Goal: Information Seeking & Learning: Check status

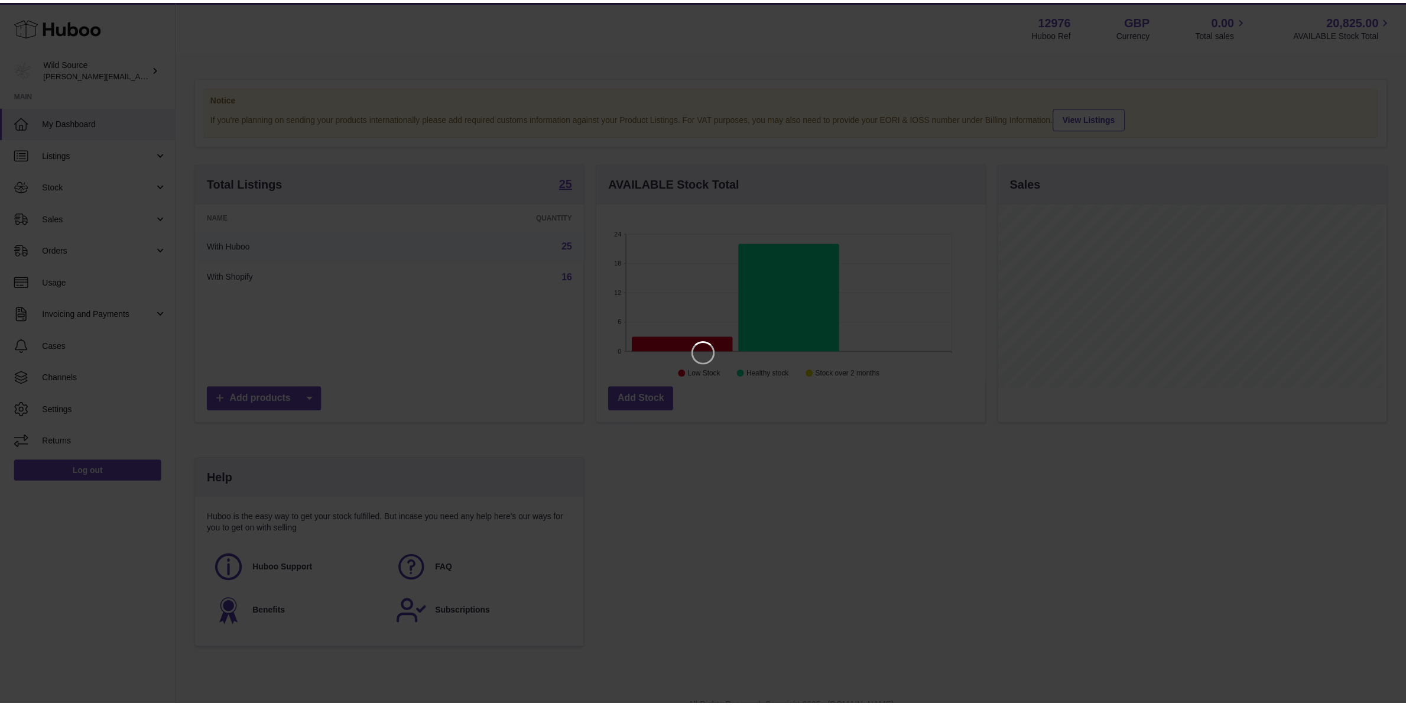
scroll to position [184, 392]
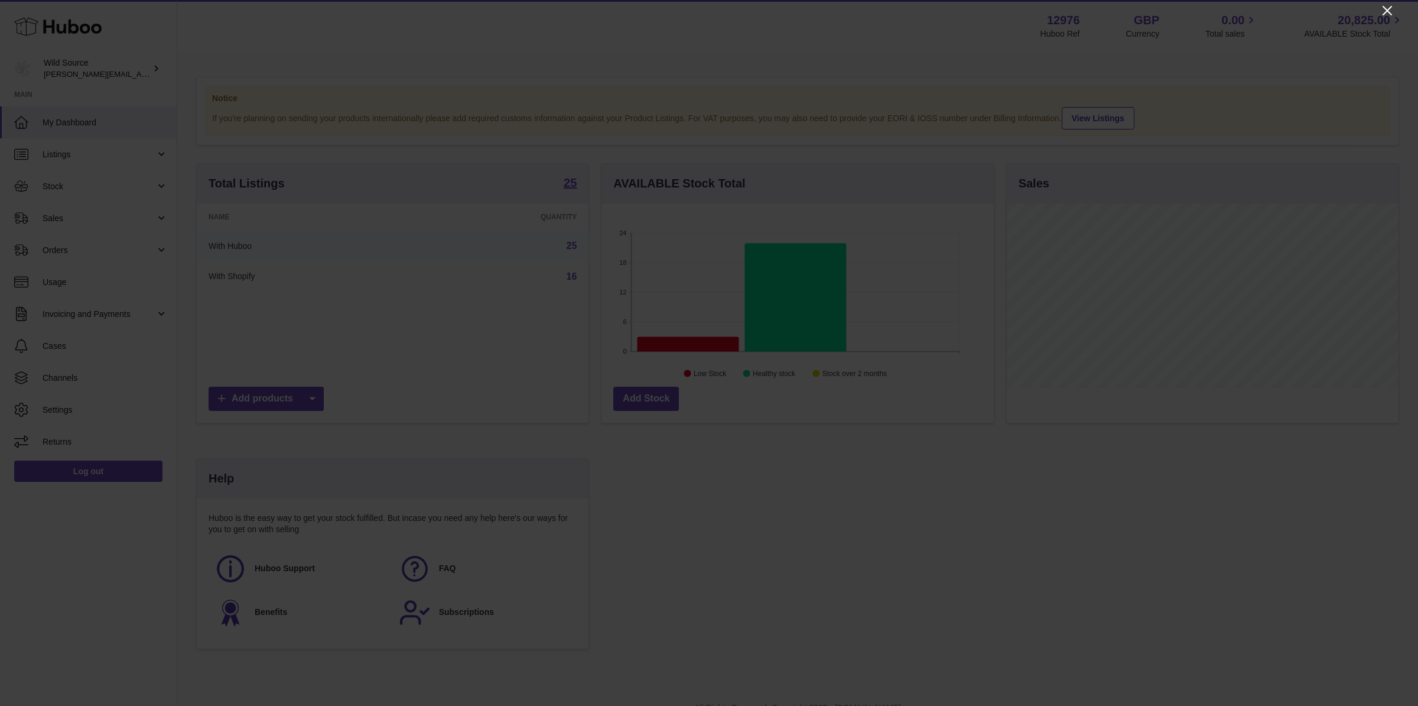
click at [1388, 6] on icon at bounding box center [1387, 11] width 14 height 14
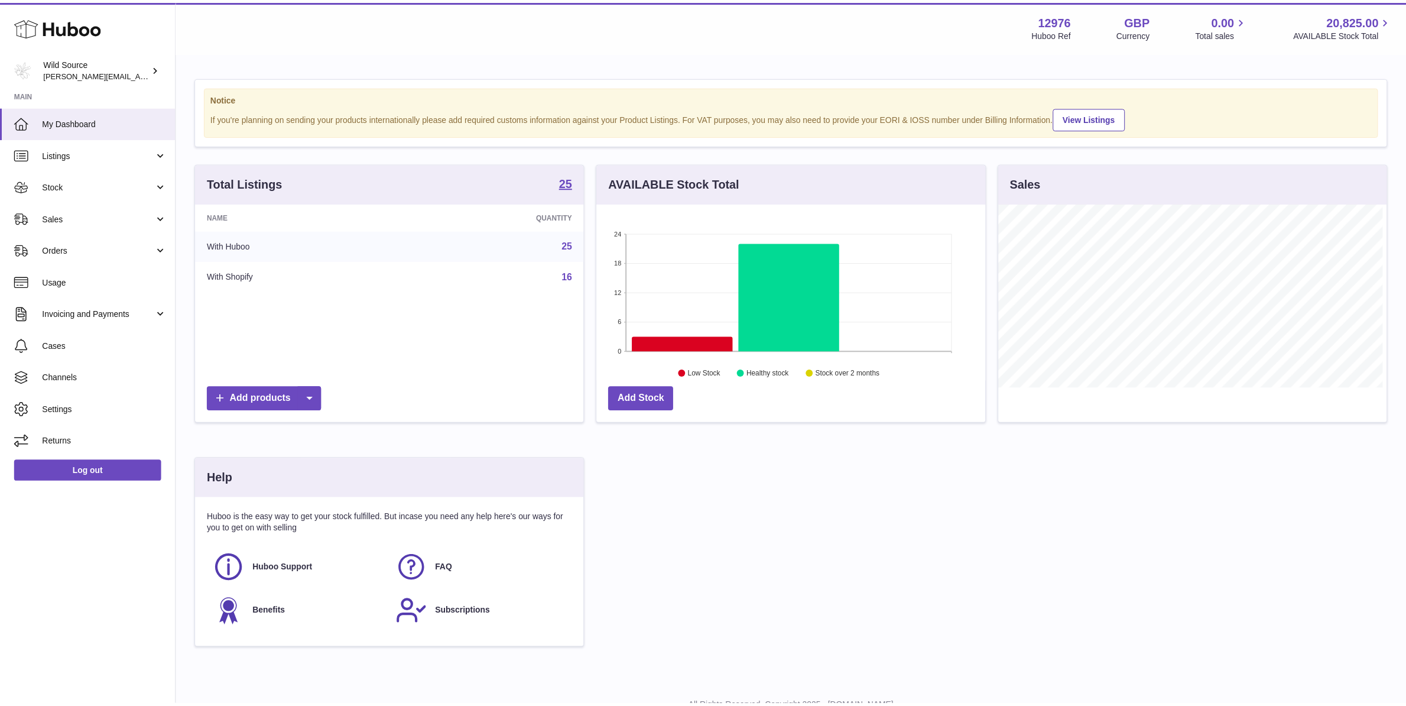
scroll to position [590781, 590578]
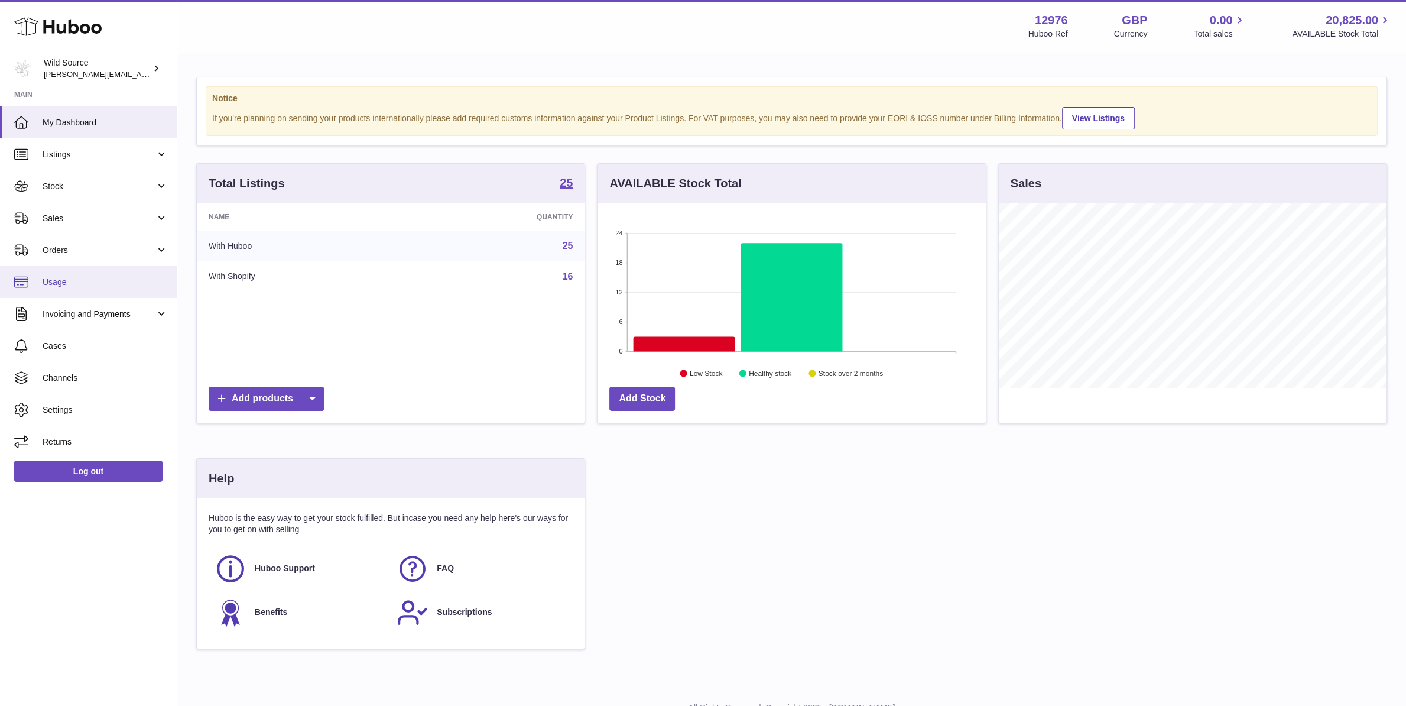
click at [68, 274] on link "Usage" at bounding box center [88, 282] width 177 height 32
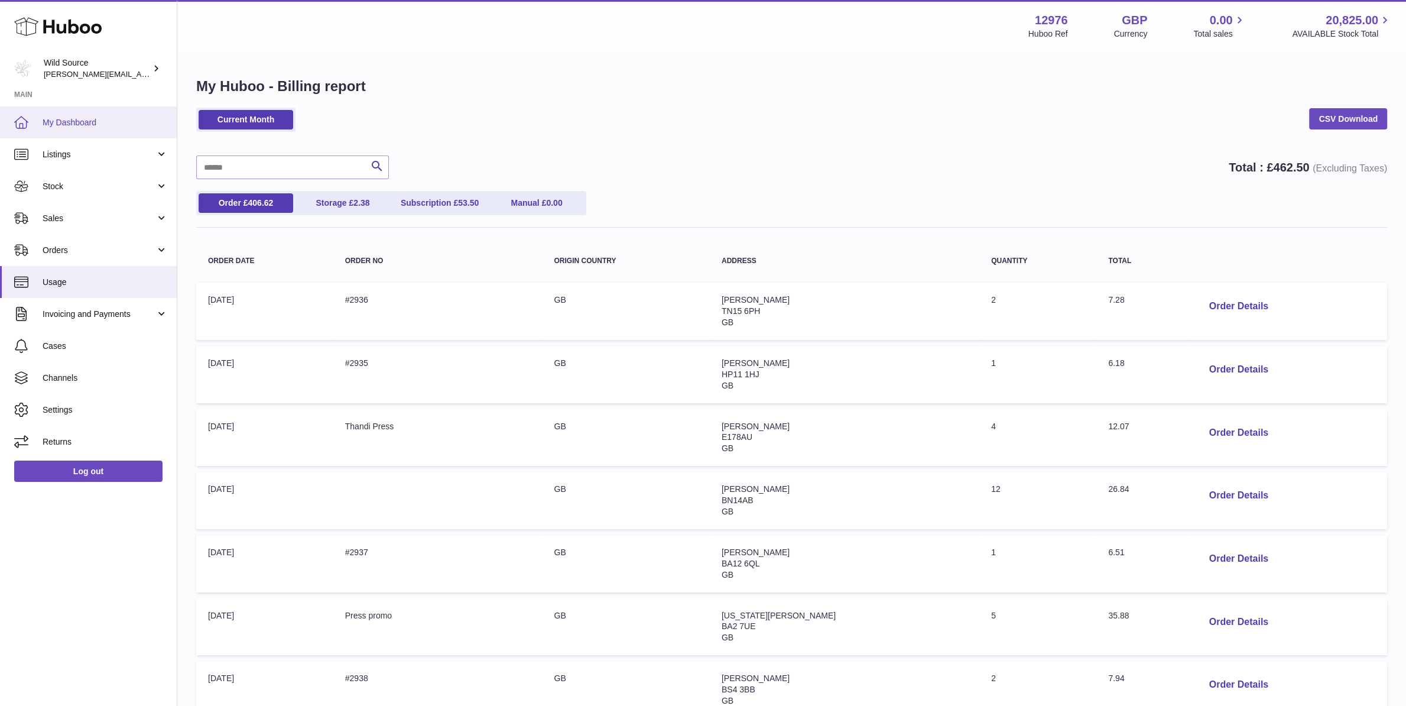
click at [89, 117] on span "My Dashboard" at bounding box center [105, 122] width 125 height 11
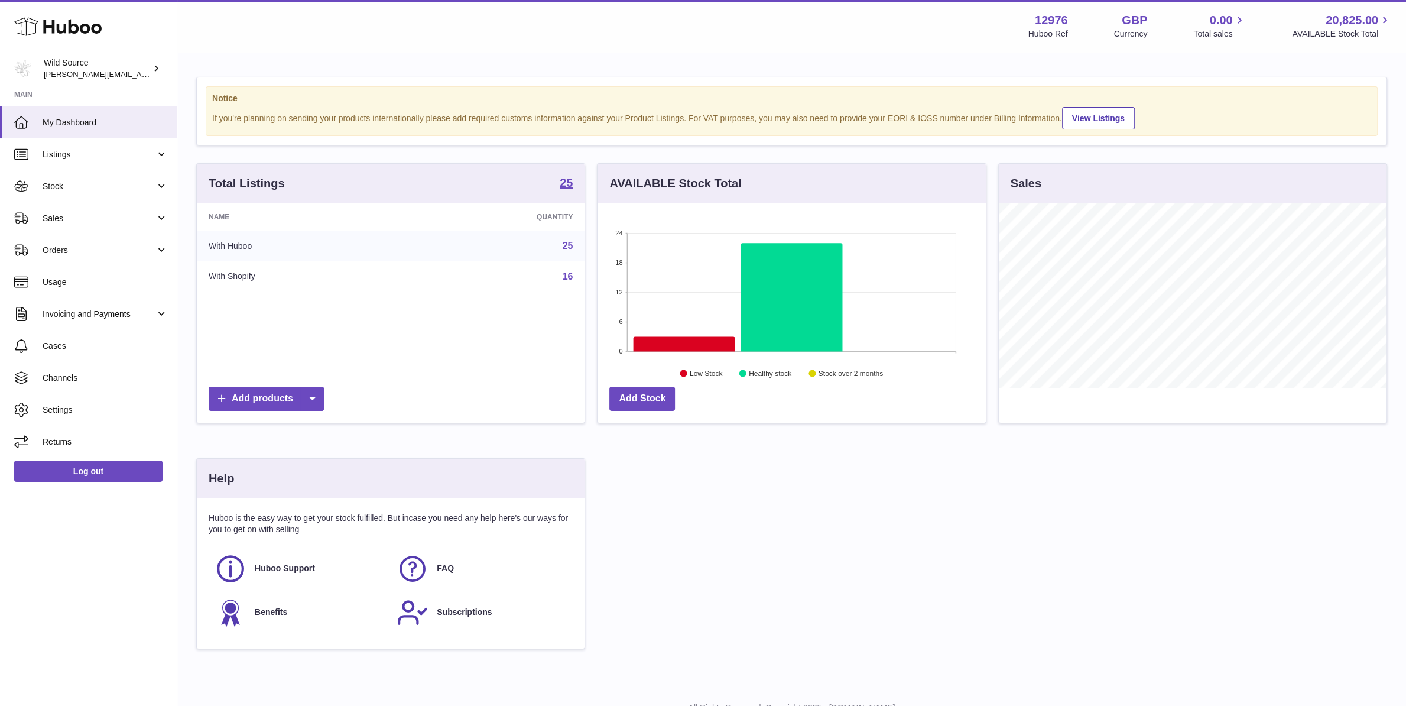
scroll to position [50, 0]
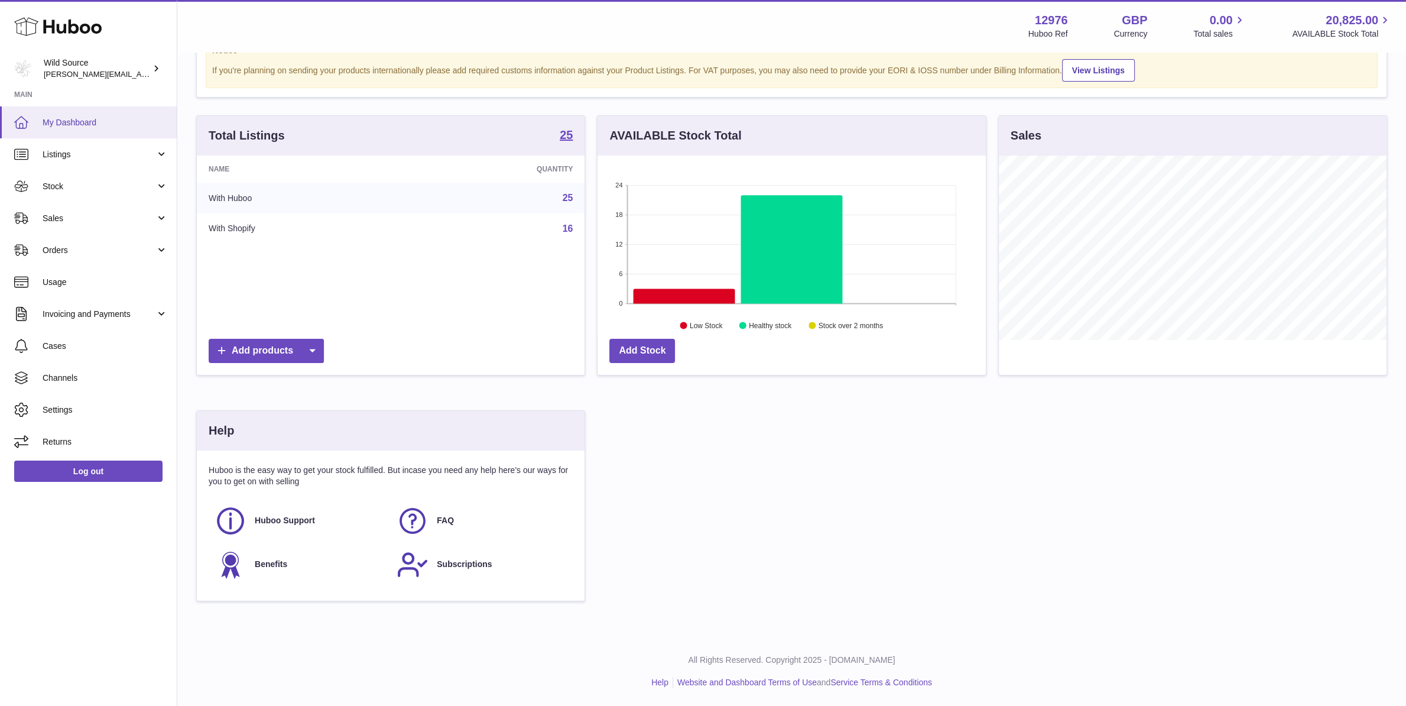
click at [65, 131] on link "My Dashboard" at bounding box center [88, 122] width 177 height 32
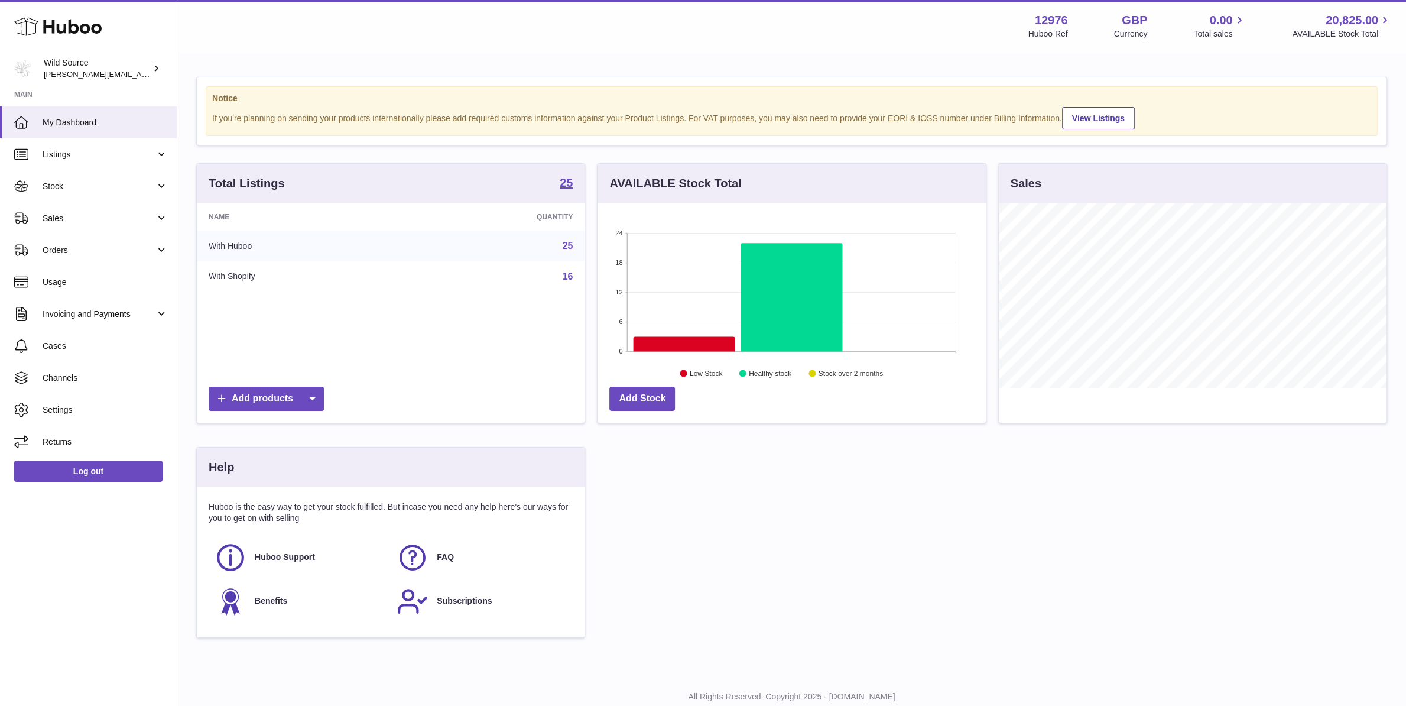
scroll to position [184, 388]
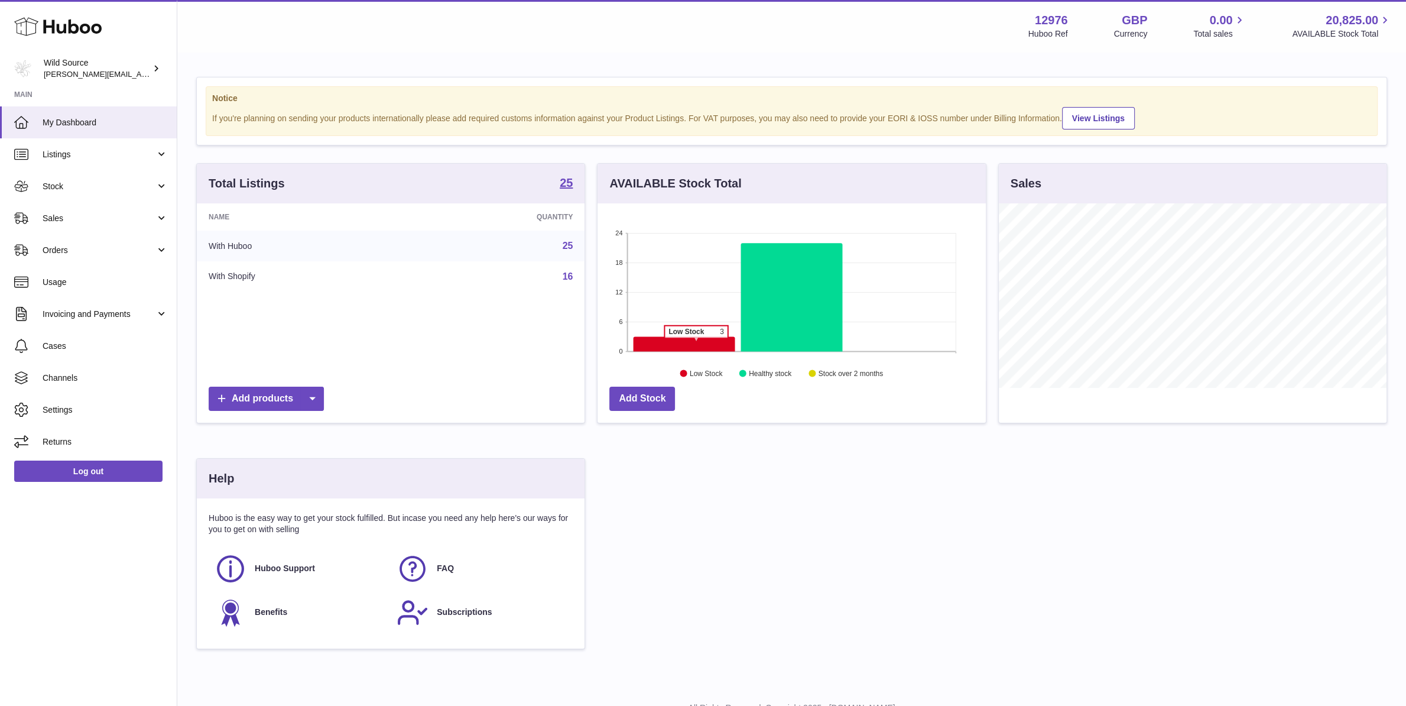
click at [696, 345] on icon at bounding box center [685, 344] width 102 height 15
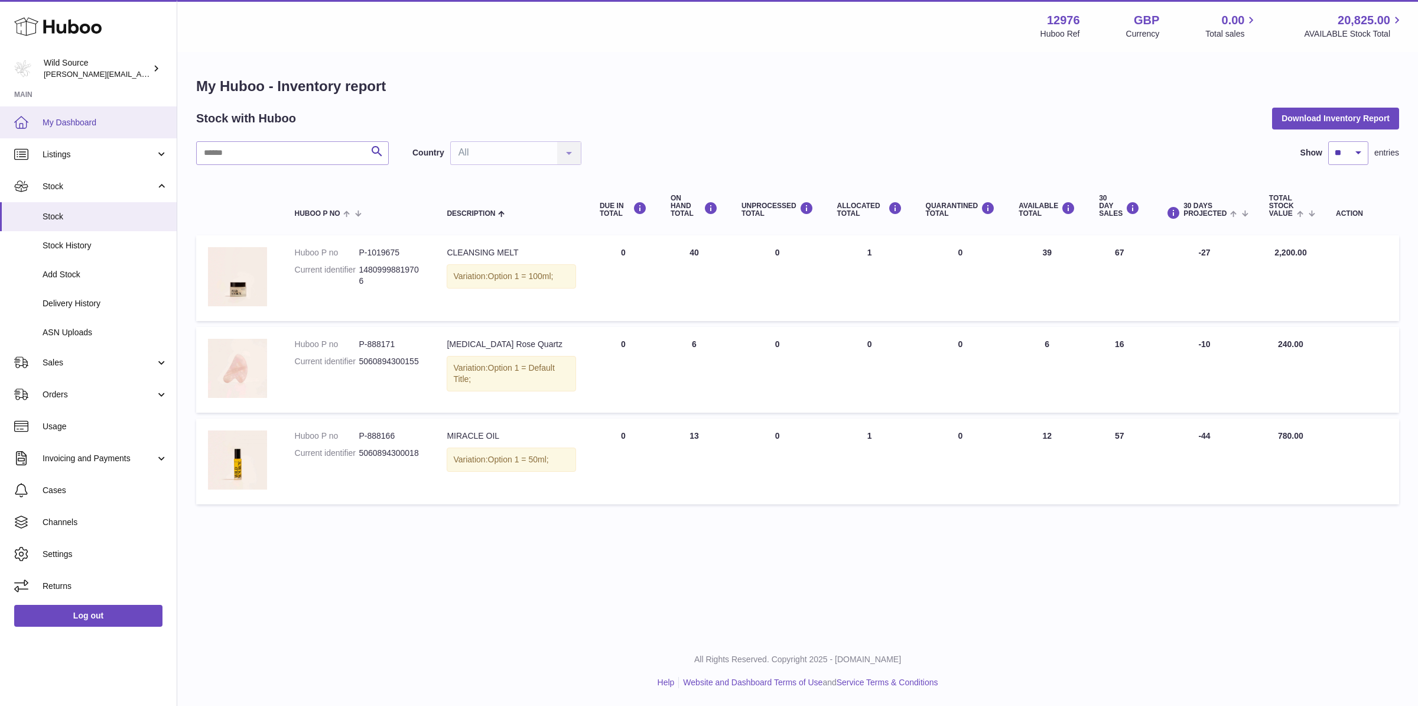
click at [79, 125] on span "My Dashboard" at bounding box center [105, 122] width 125 height 11
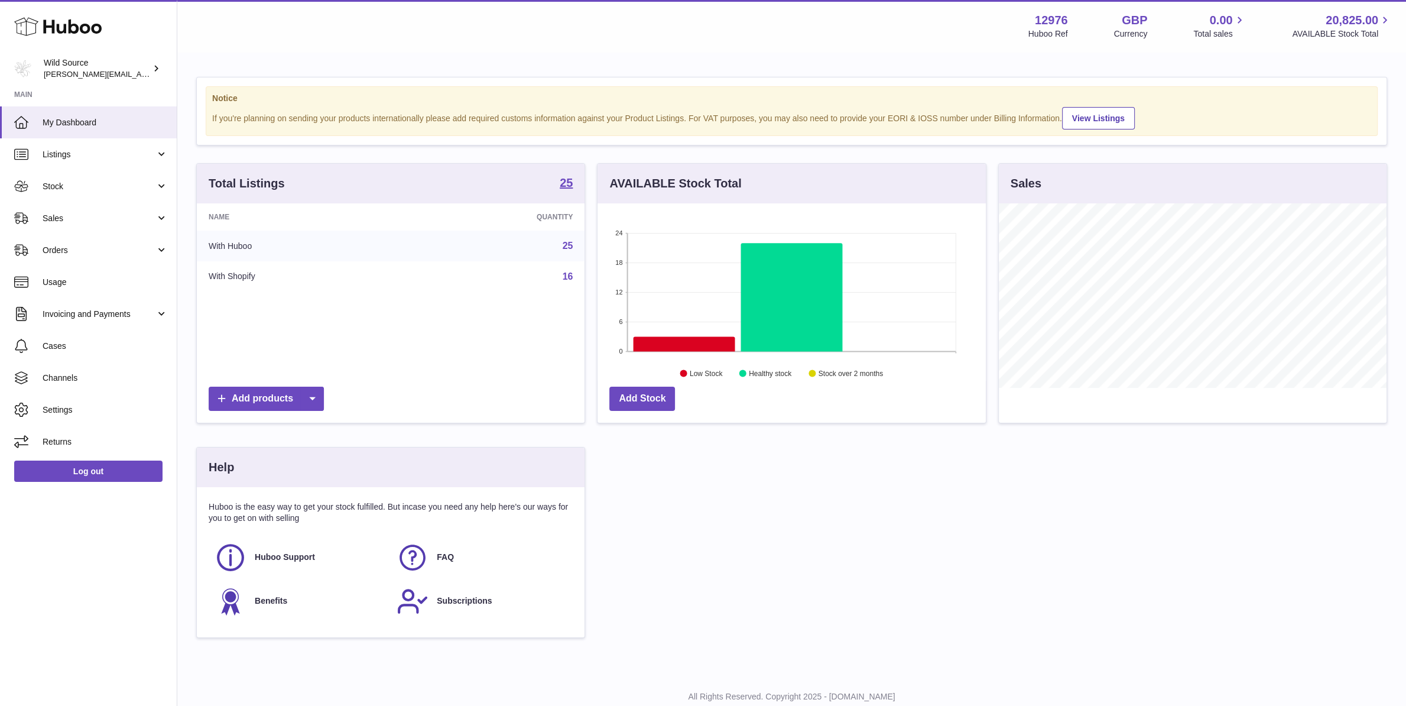
scroll to position [184, 388]
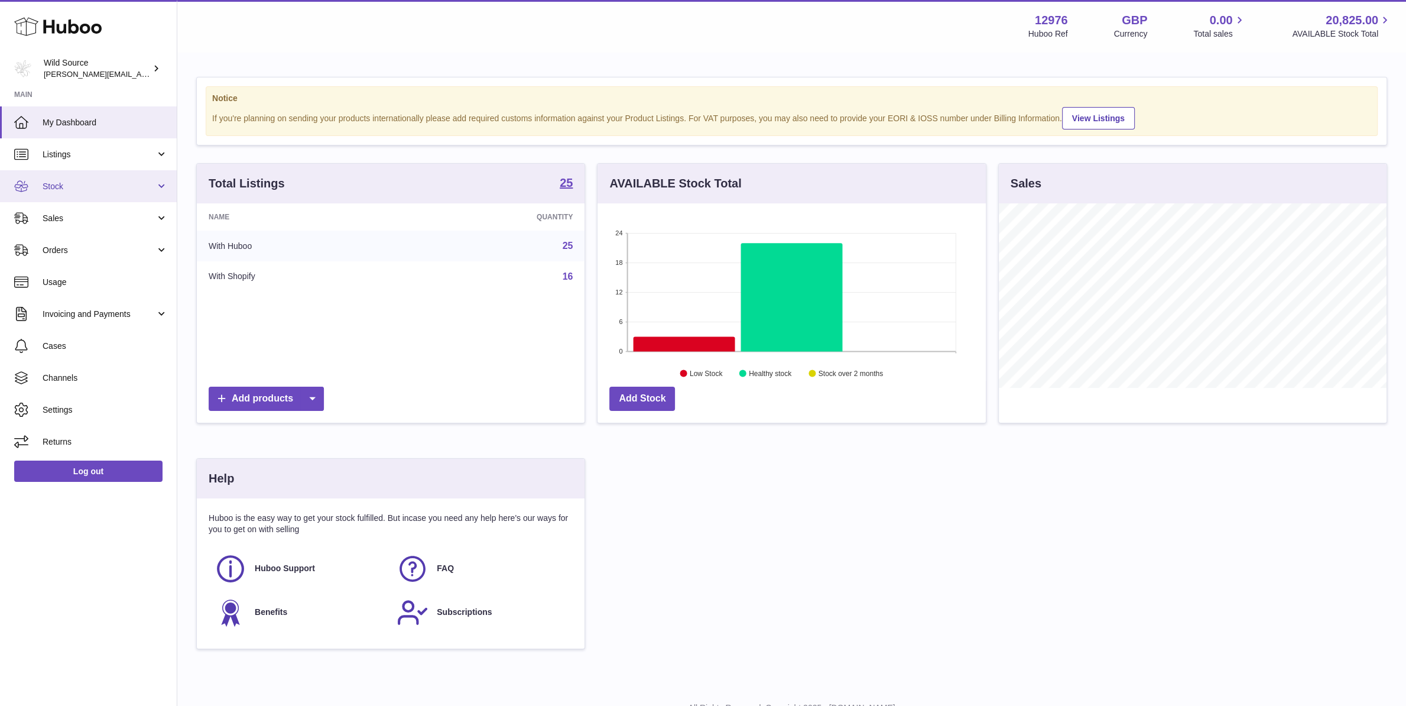
click at [94, 192] on link "Stock" at bounding box center [88, 186] width 177 height 32
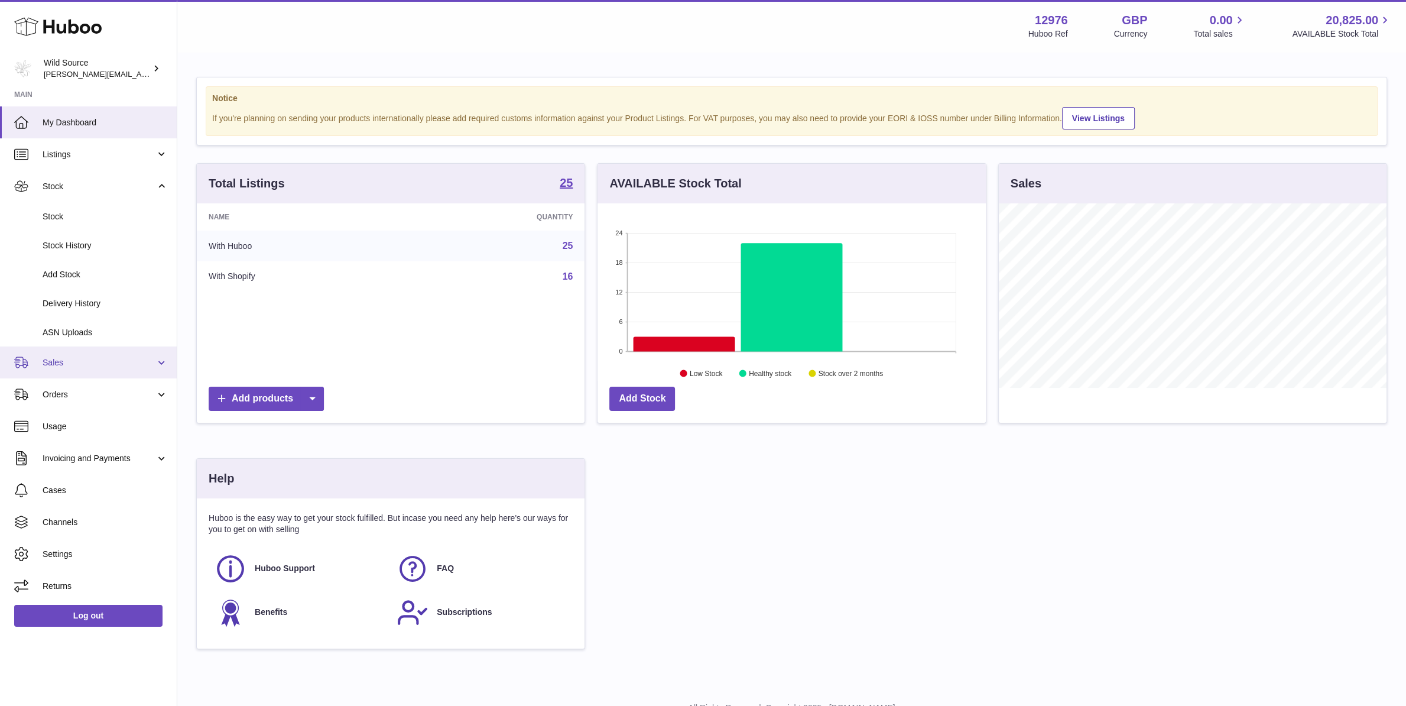
click at [99, 360] on span "Sales" at bounding box center [99, 362] width 113 height 11
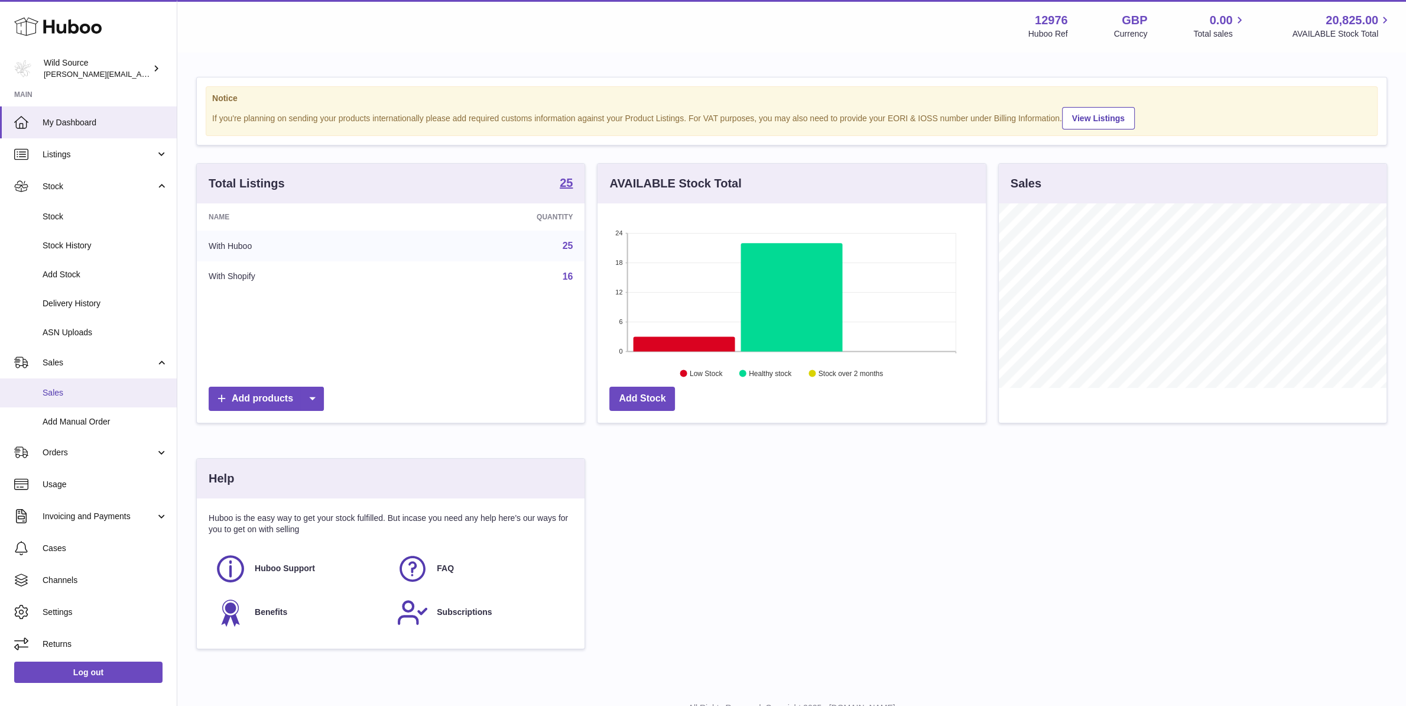
click at [97, 405] on link "Sales" at bounding box center [88, 392] width 177 height 29
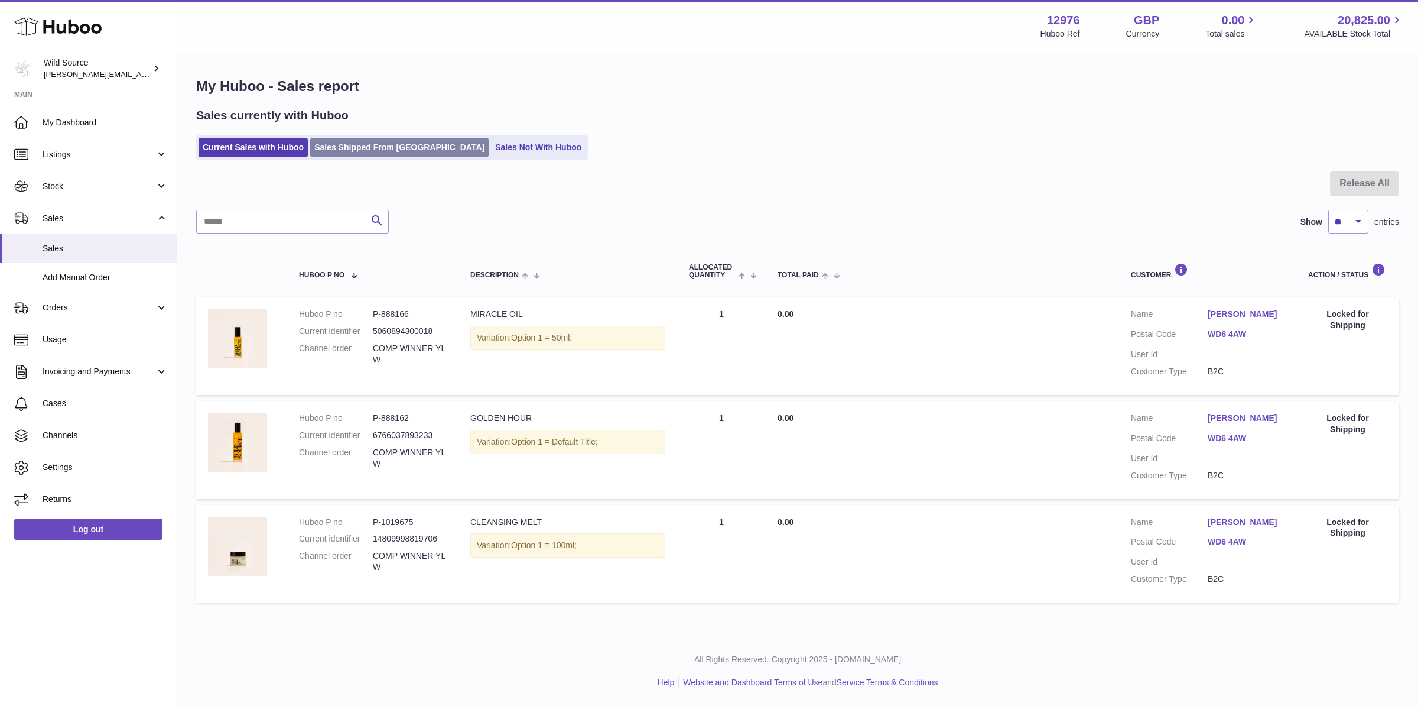
click at [378, 150] on link "Sales Shipped From Huboo" at bounding box center [399, 148] width 178 height 20
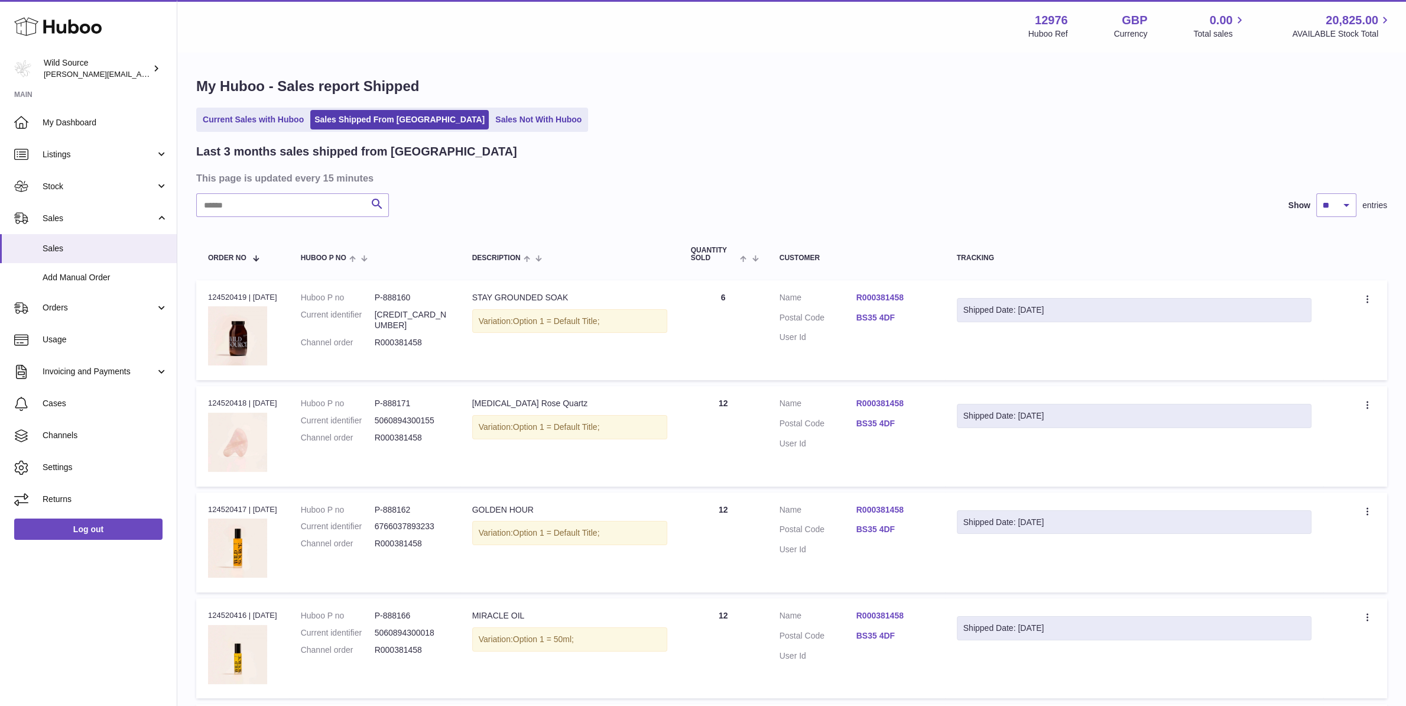
click at [739, 181] on h3 "This page is updated every 15 minutes" at bounding box center [790, 177] width 1188 height 13
click at [83, 127] on span "My Dashboard" at bounding box center [105, 122] width 125 height 11
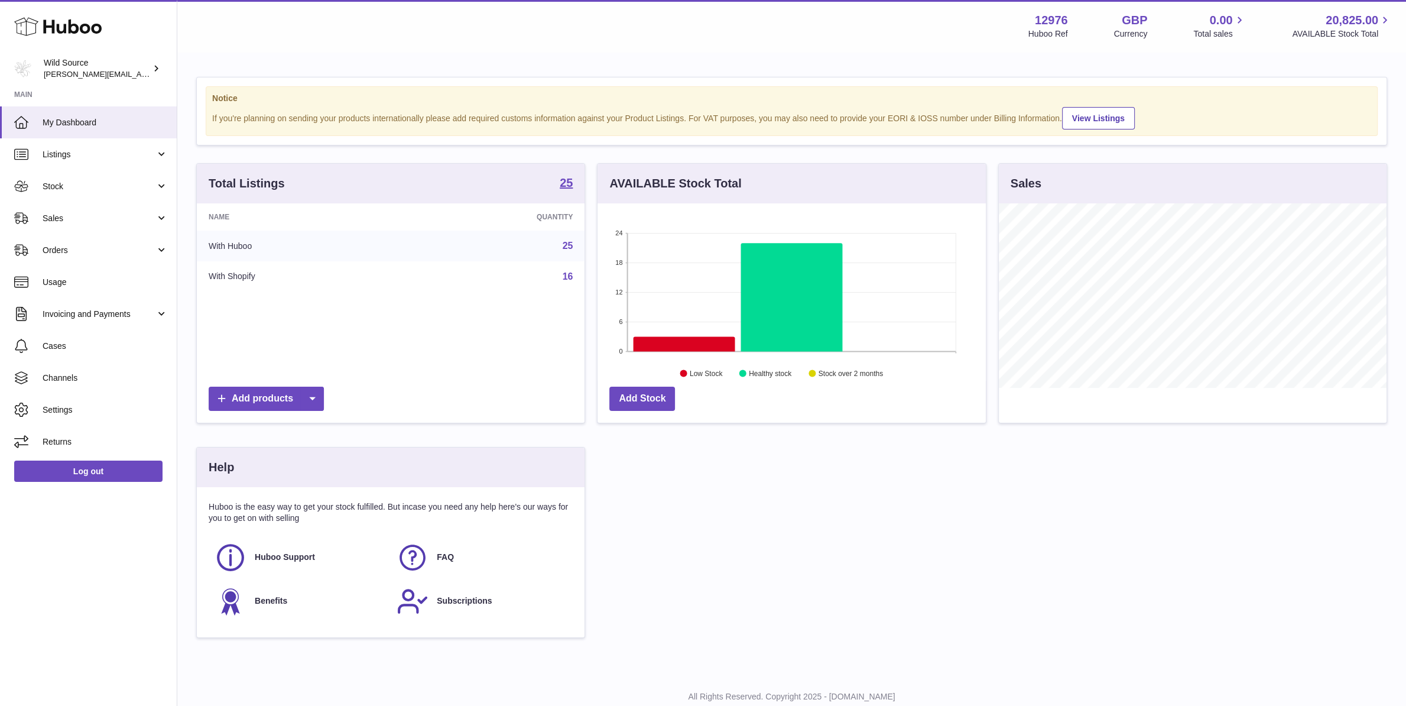
scroll to position [184, 388]
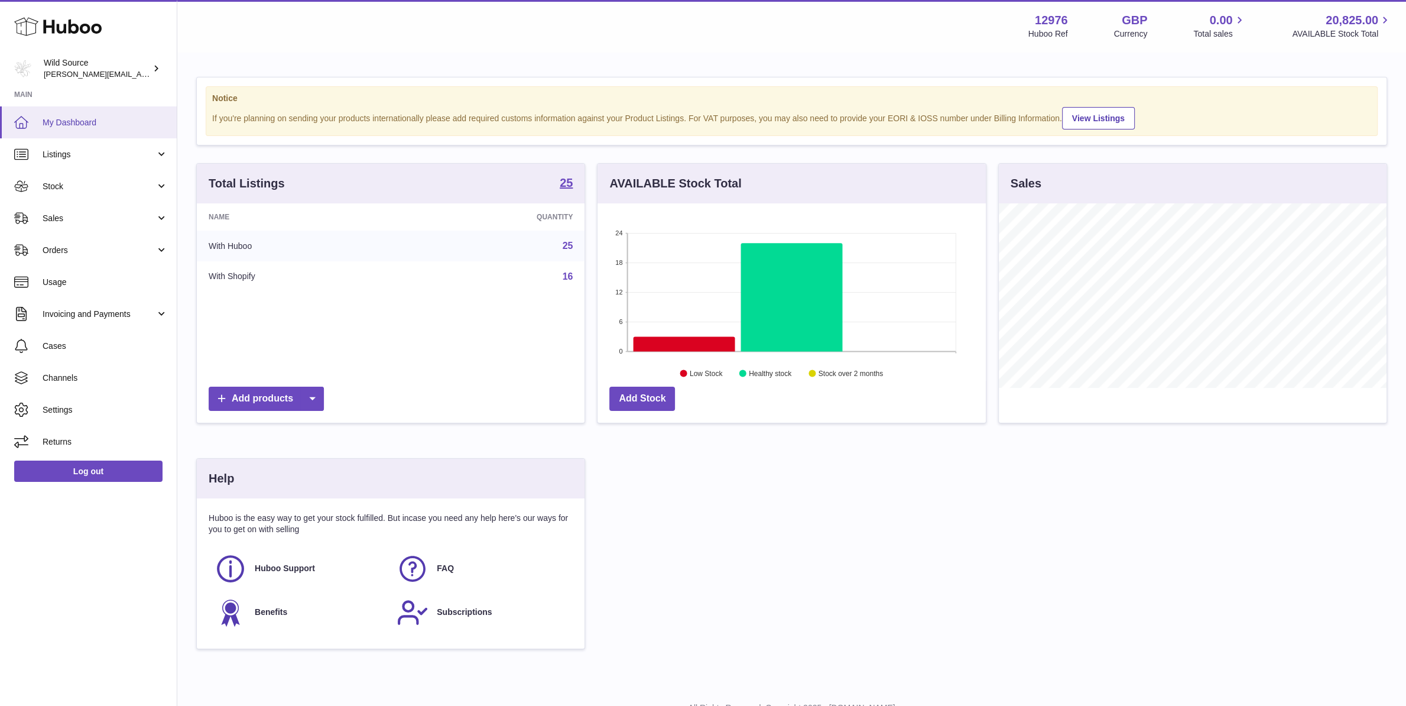
click at [34, 126] on link "My Dashboard" at bounding box center [88, 122] width 177 height 32
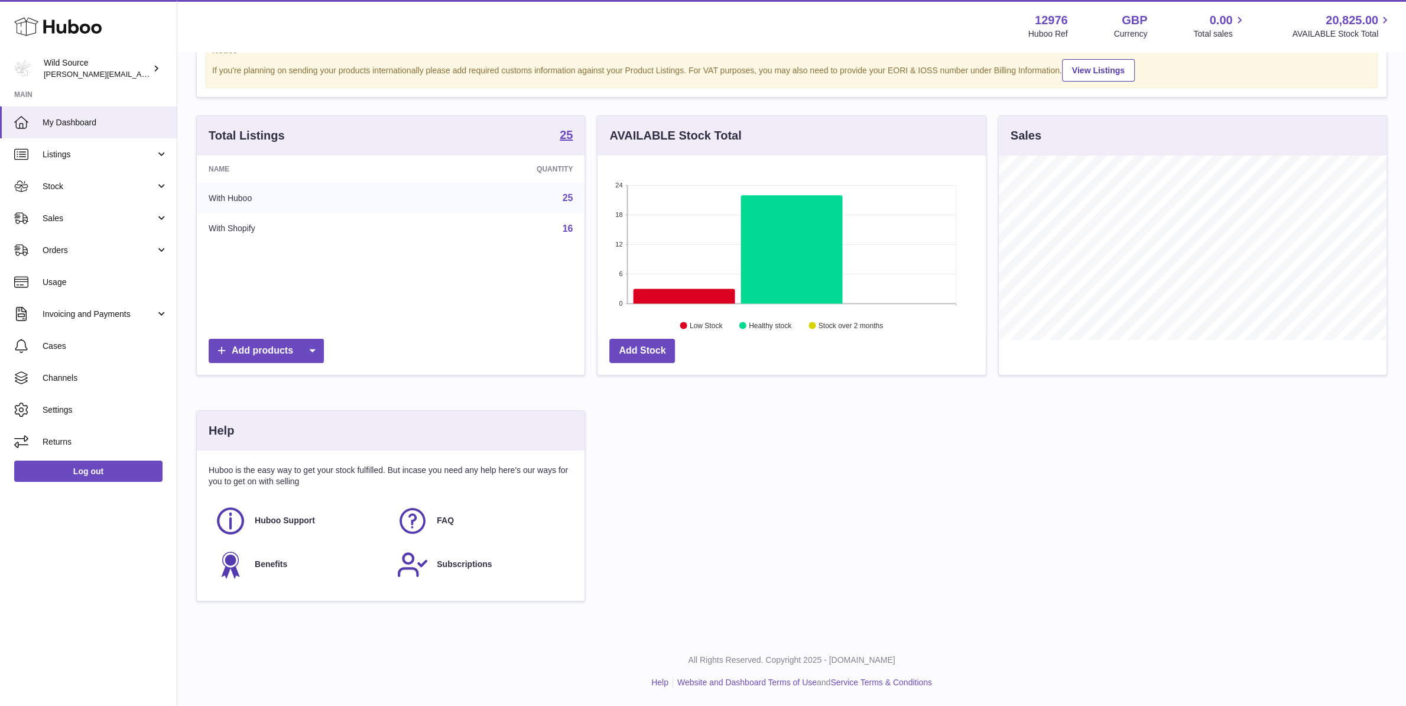
scroll to position [47, 0]
click at [52, 193] on link "Stock" at bounding box center [88, 186] width 177 height 32
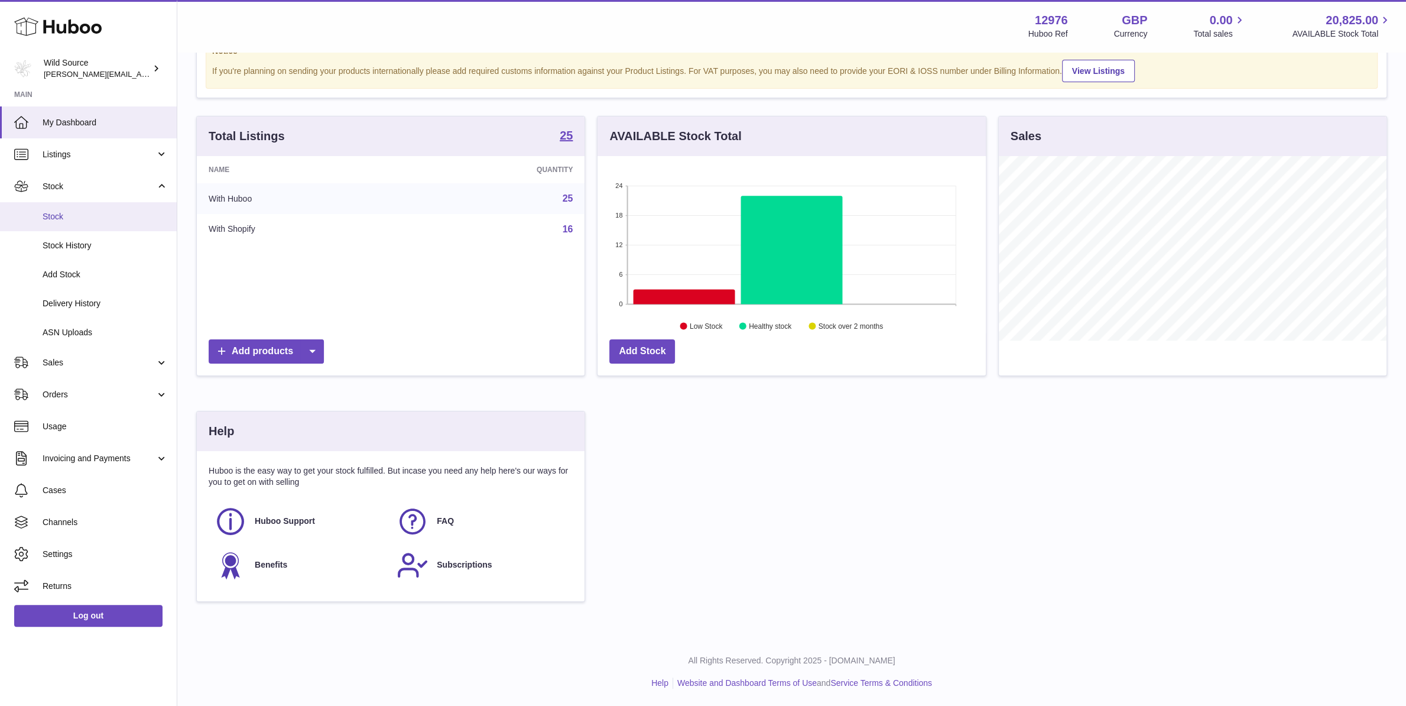
click at [60, 215] on span "Stock" at bounding box center [105, 216] width 125 height 11
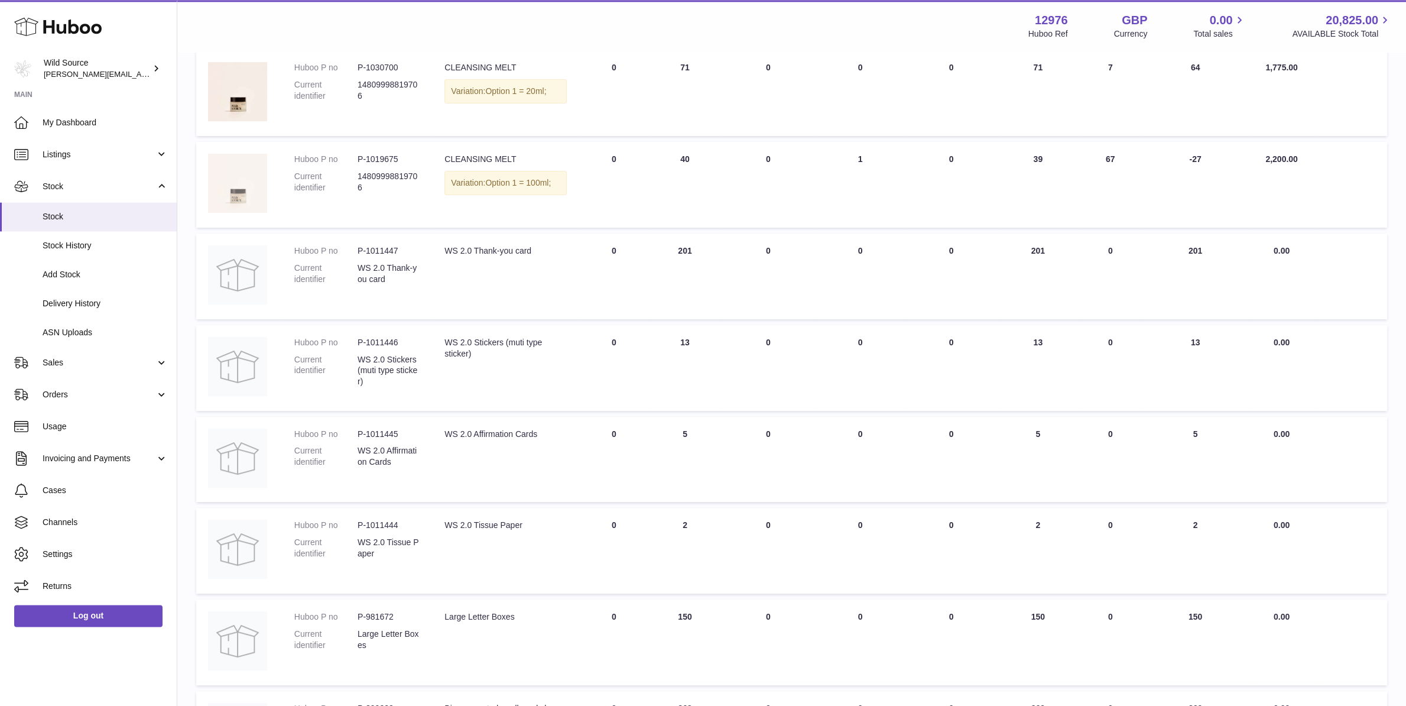
scroll to position [566, 0]
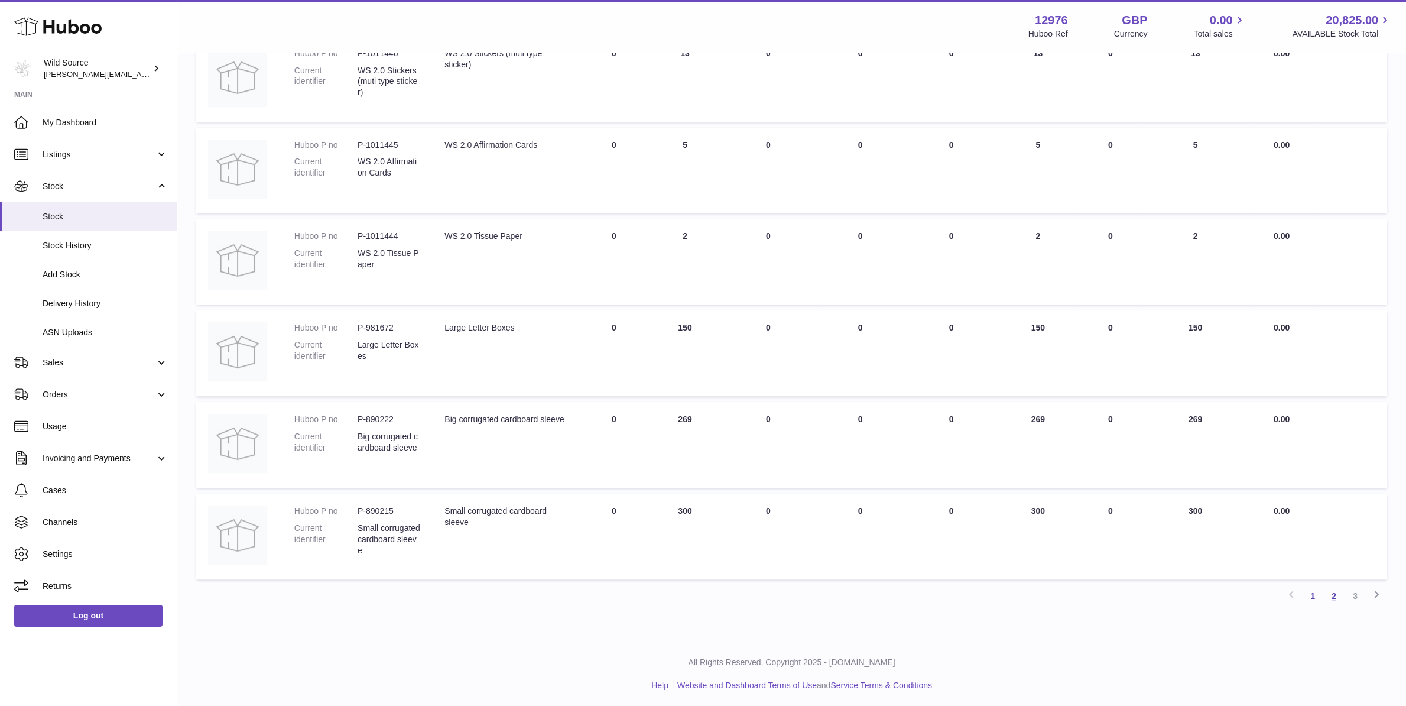
click at [1333, 593] on link "2" at bounding box center [1333, 595] width 21 height 21
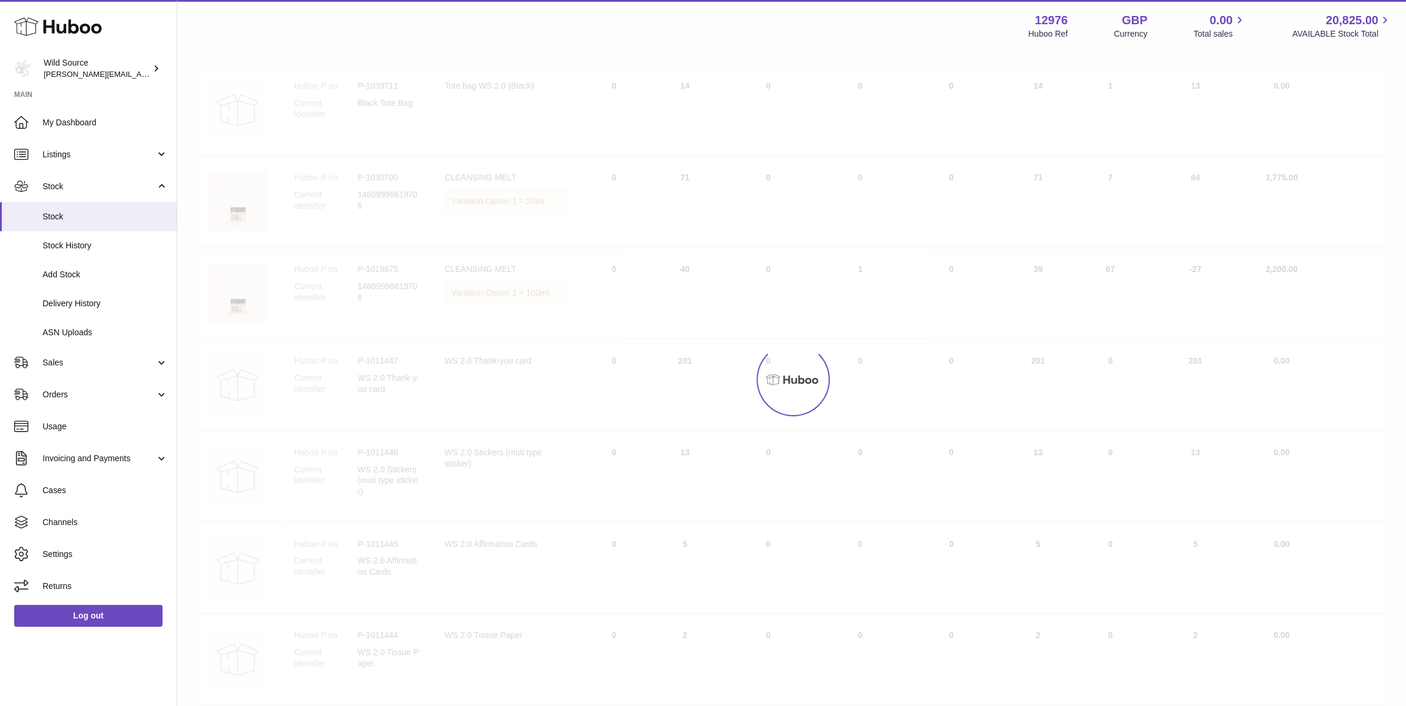
scroll to position [53, 0]
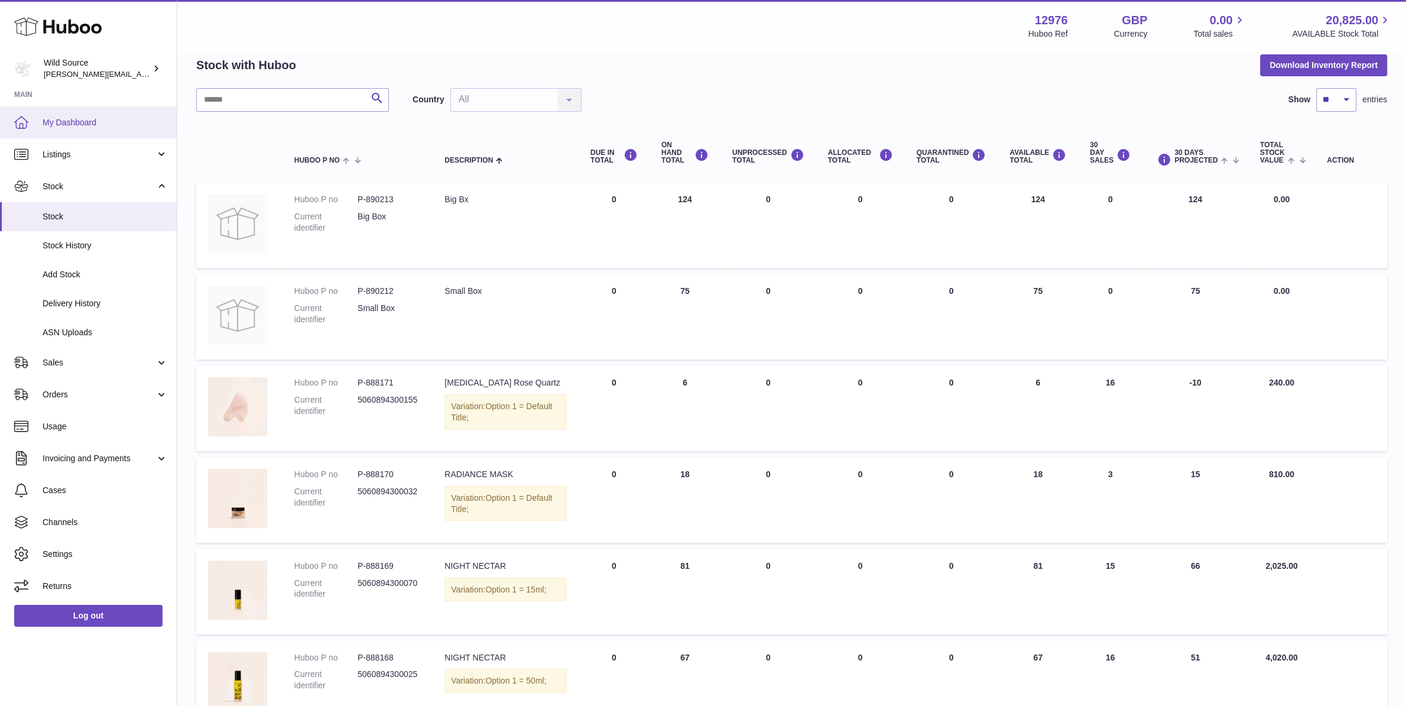
click at [94, 116] on link "My Dashboard" at bounding box center [88, 122] width 177 height 32
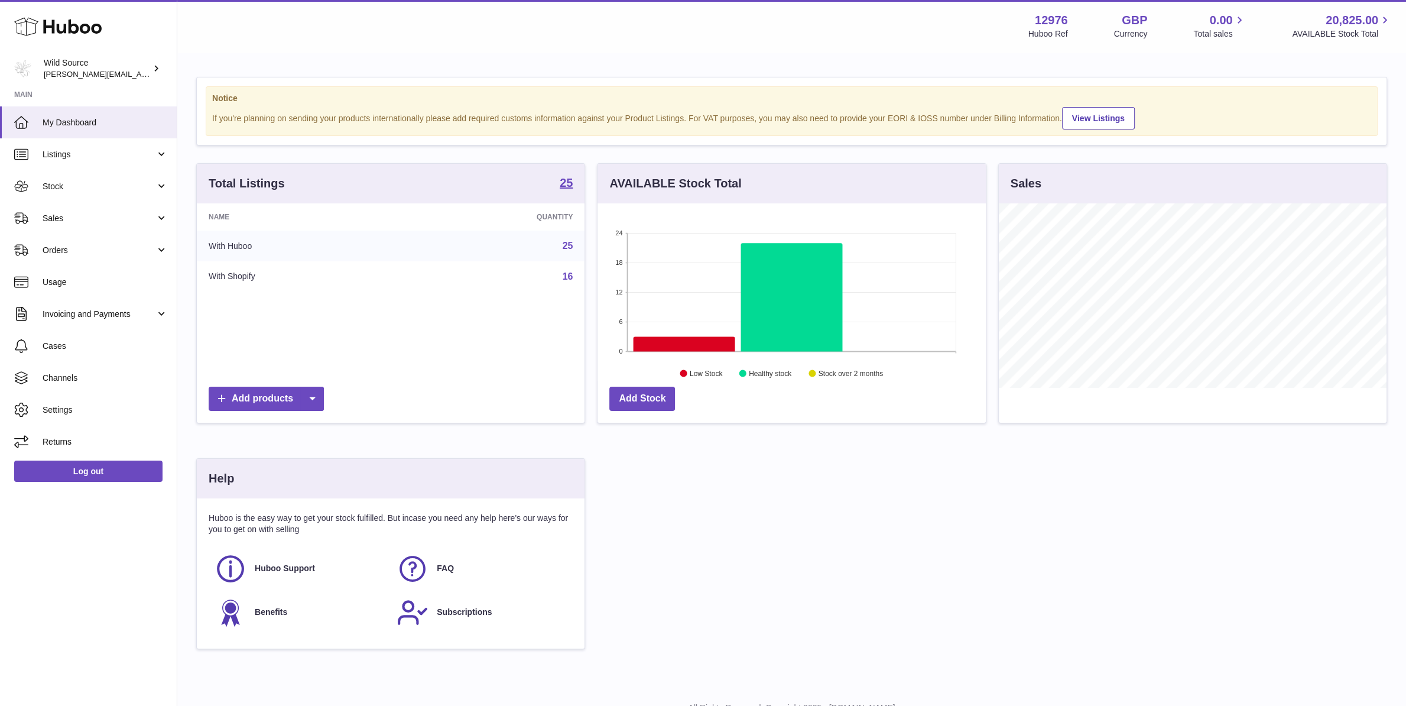
scroll to position [184, 388]
